Goal: Find specific page/section: Find specific page/section

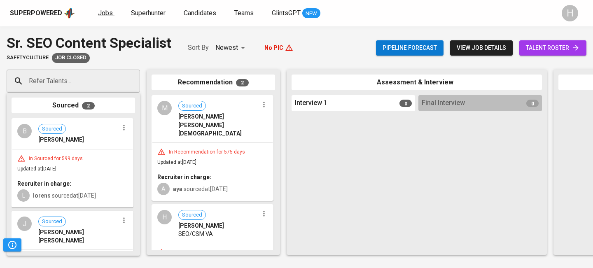
click at [102, 12] on span "Jobs" at bounding box center [105, 13] width 15 height 8
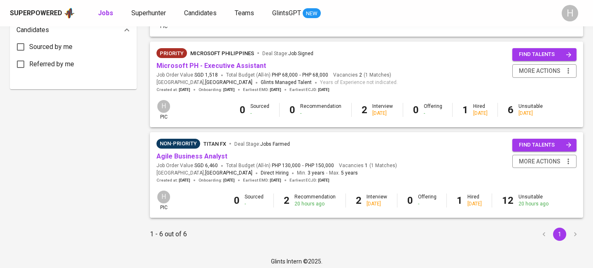
scroll to position [448, 0]
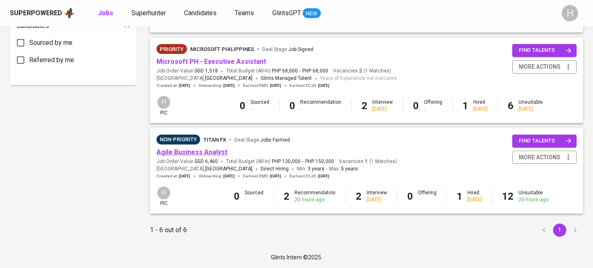
click at [208, 155] on link "Agile Business Analyst" at bounding box center [192, 152] width 71 height 8
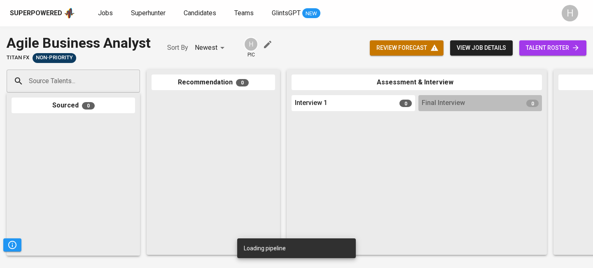
click at [538, 47] on span "talent roster" at bounding box center [553, 48] width 54 height 10
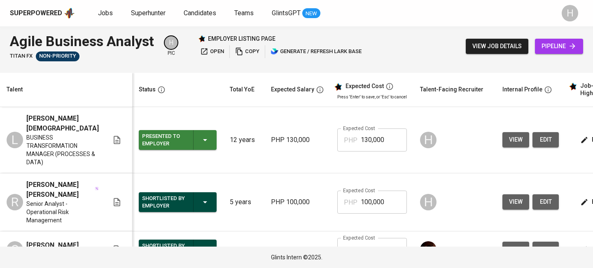
click at [25, 119] on div "[PERSON_NAME] BUSINESS TRANSFORMATION MANAGER (PROCESSES & DATA)" at bounding box center [58, 140] width 102 height 53
drag, startPoint x: 25, startPoint y: 119, endPoint x: 50, endPoint y: 128, distance: 27.1
click at [50, 128] on div "[PERSON_NAME] BUSINESS TRANSFORMATION MANAGER (PROCESSES & DATA)" at bounding box center [58, 140] width 102 height 53
copy span "[PERSON_NAME][DEMOGRAPHIC_DATA]"
